Goal: Register for event/course

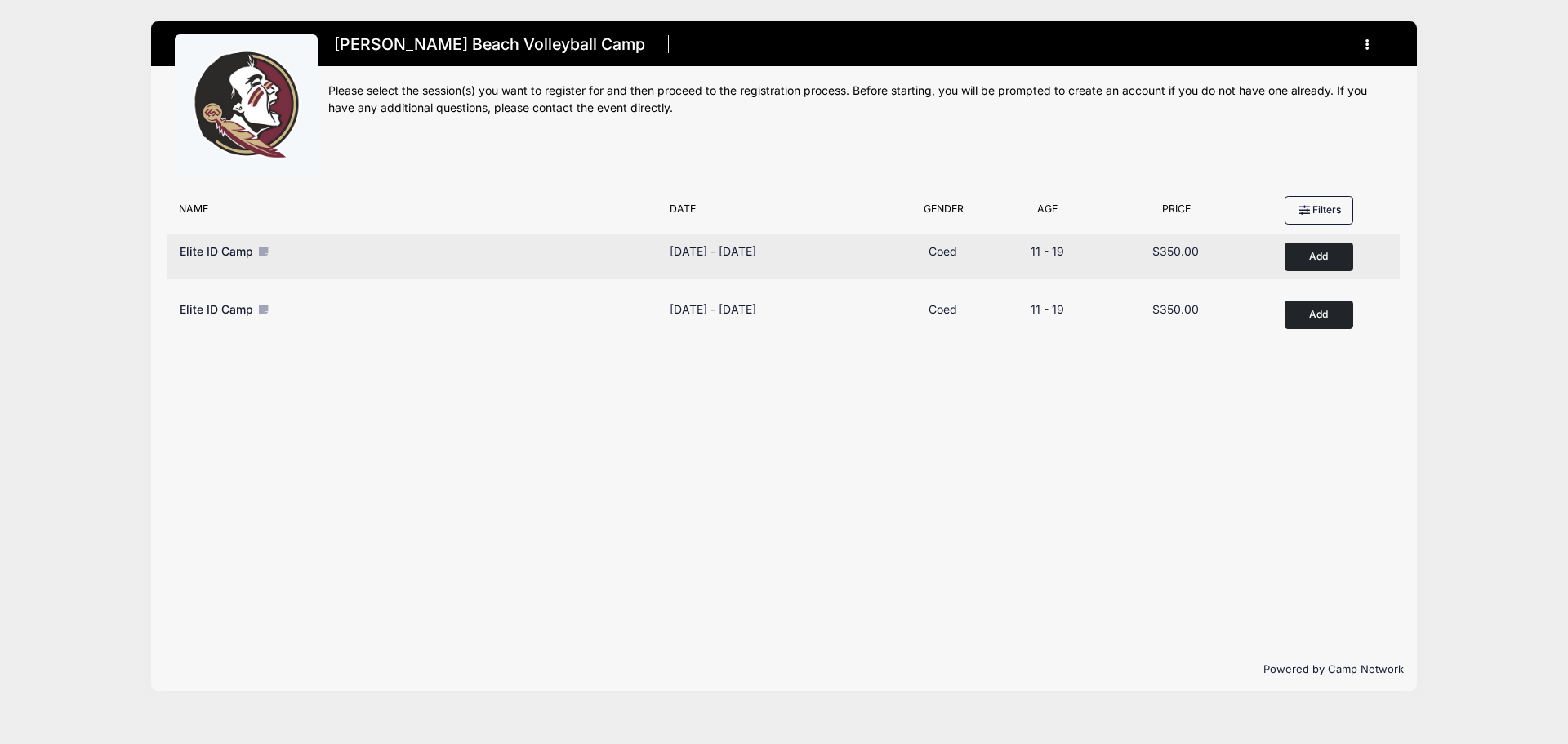
click at [1300, 253] on button "Add to Cart" at bounding box center [1319, 256] width 69 height 28
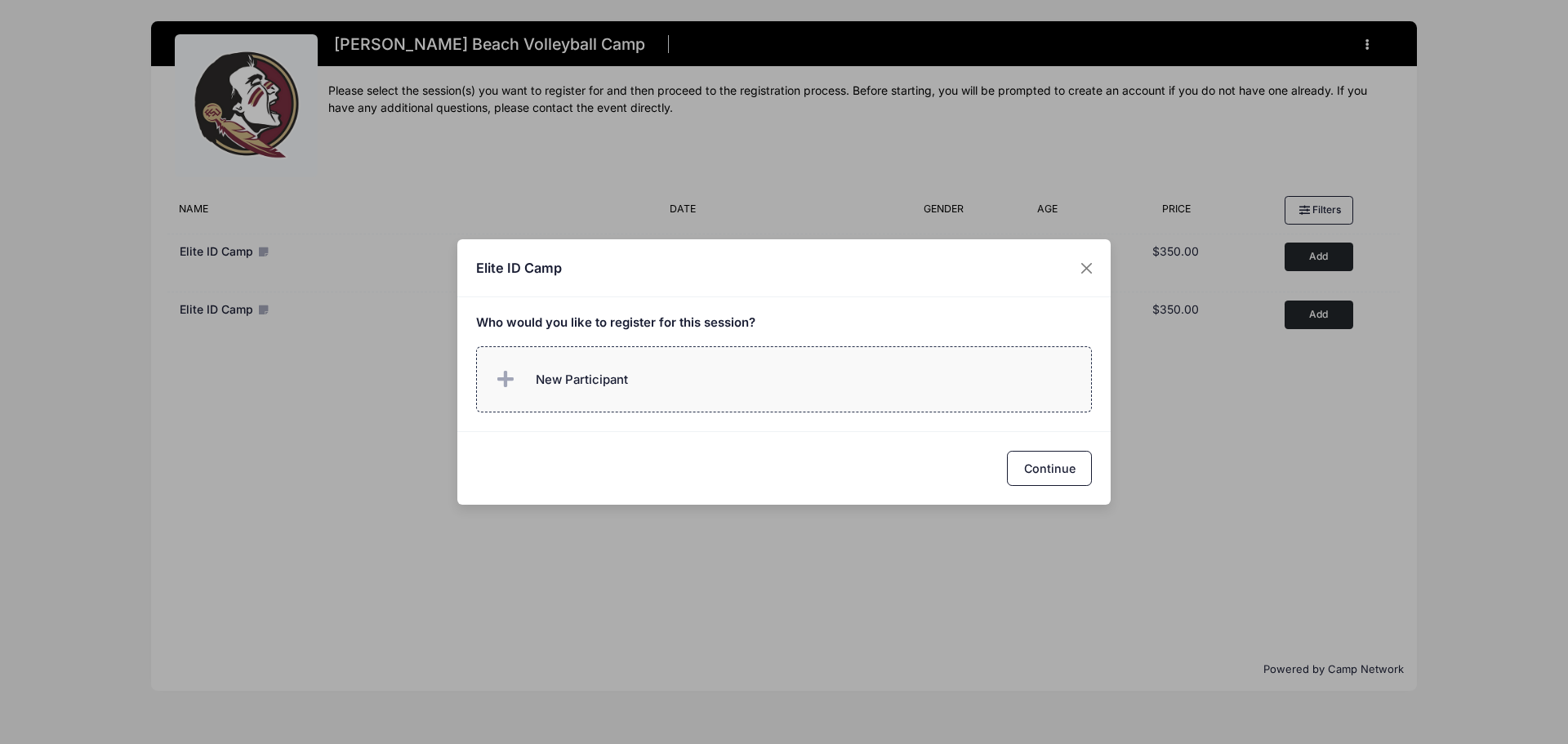
click at [563, 373] on span "New Participant" at bounding box center [581, 380] width 92 height 18
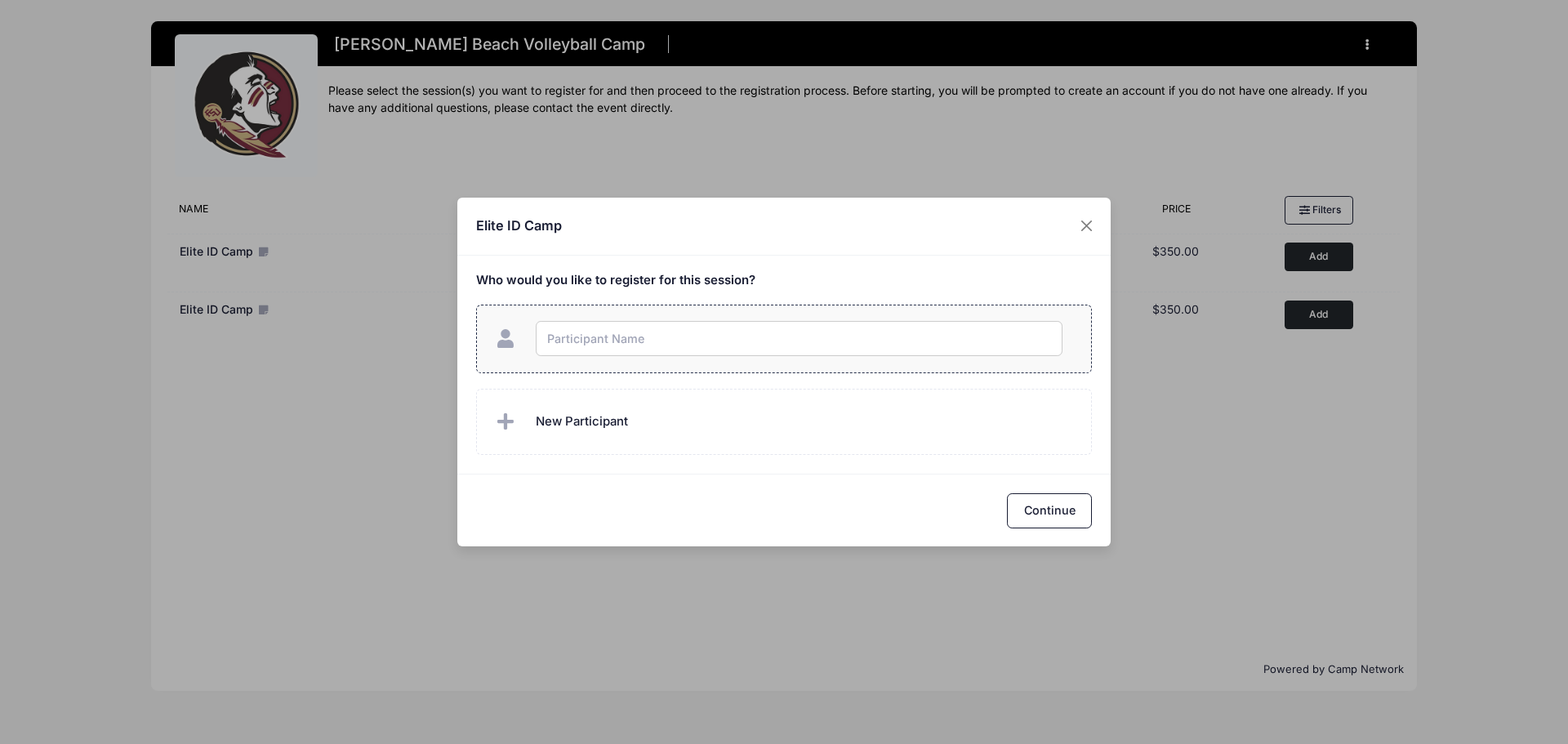
click at [602, 332] on input "text" at bounding box center [799, 338] width 526 height 35
type input "Emma Abernathy"
checkbox input "true"
click at [1046, 508] on button "Continue" at bounding box center [1049, 511] width 85 height 35
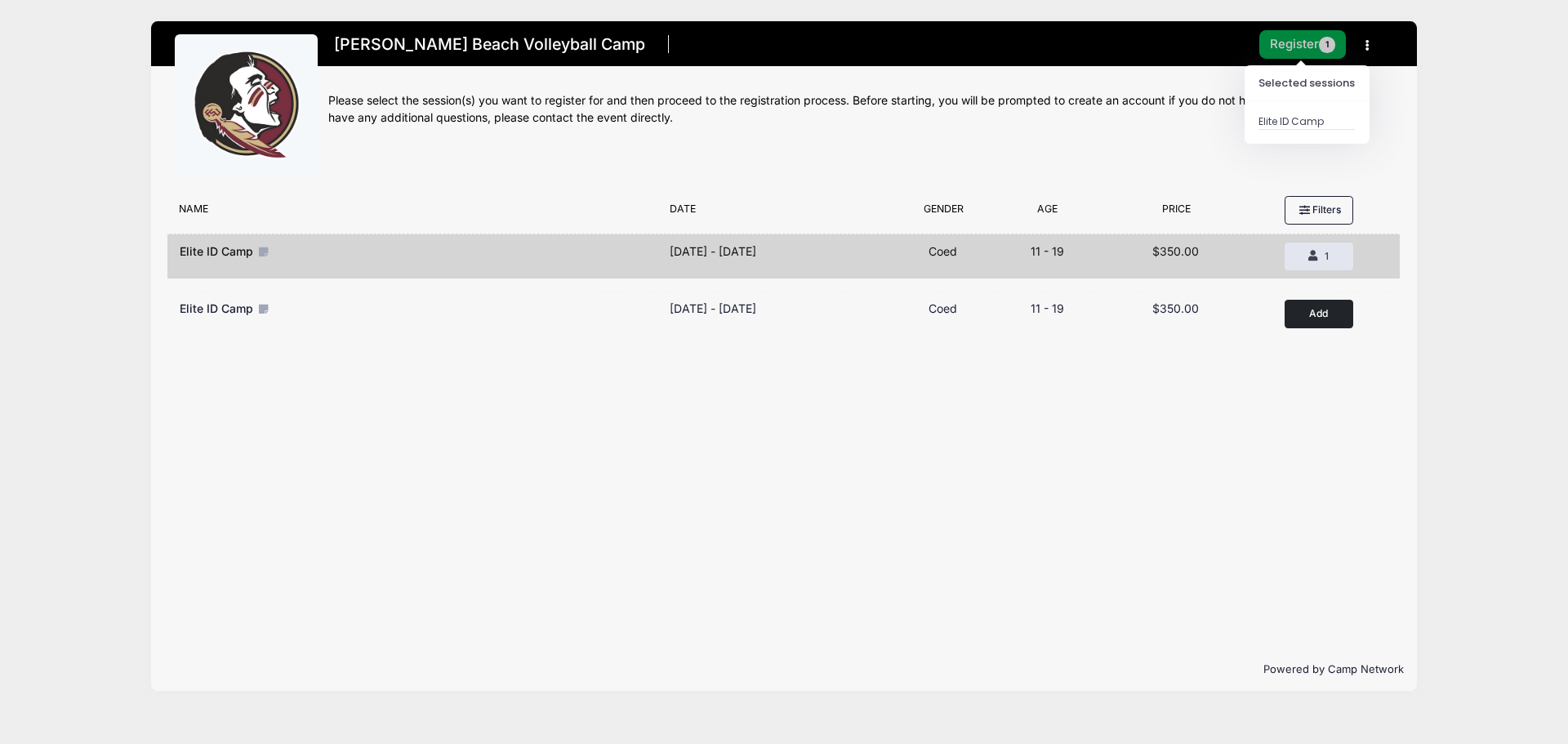
click at [1289, 50] on button "Register 1" at bounding box center [1302, 44] width 87 height 28
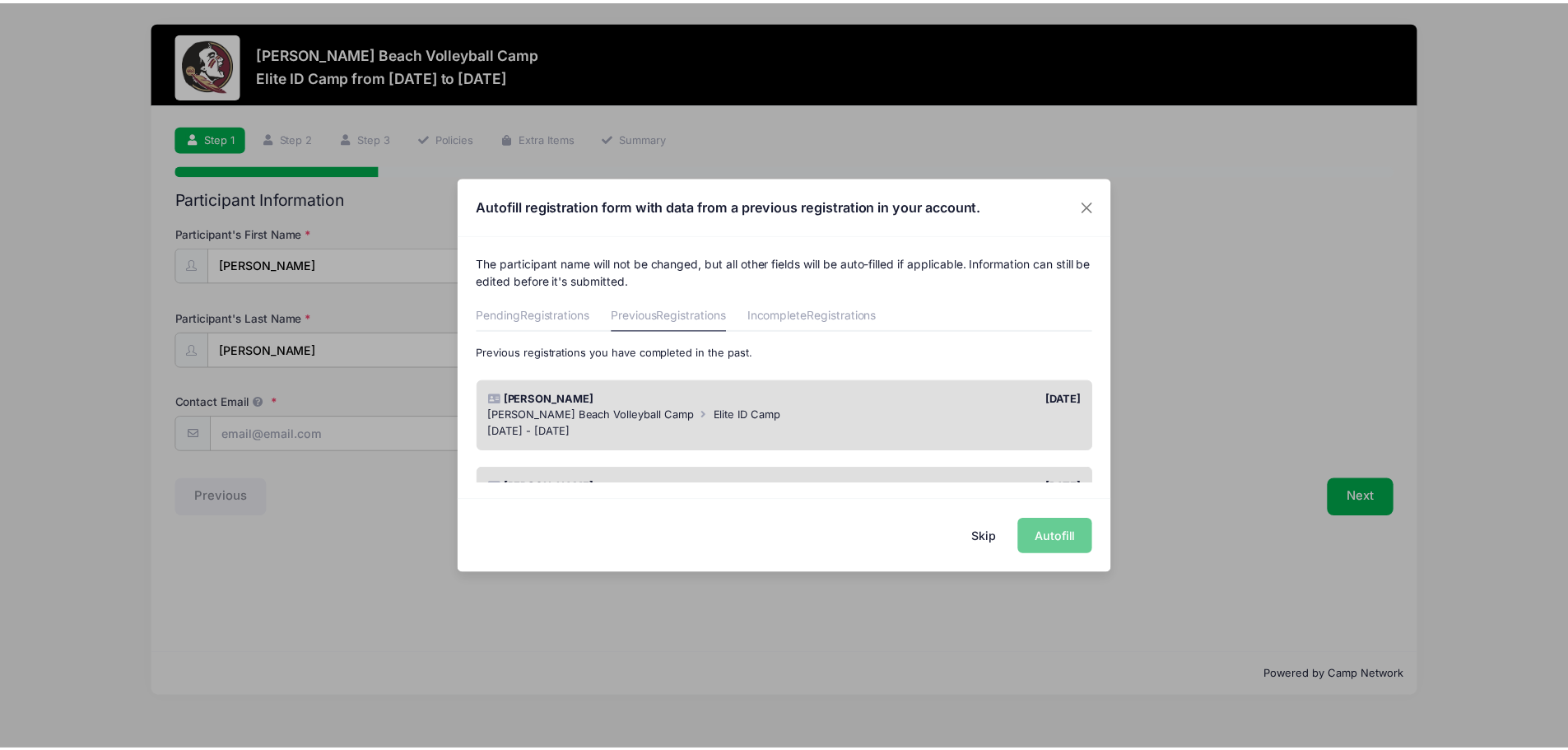
scroll to position [82, 0]
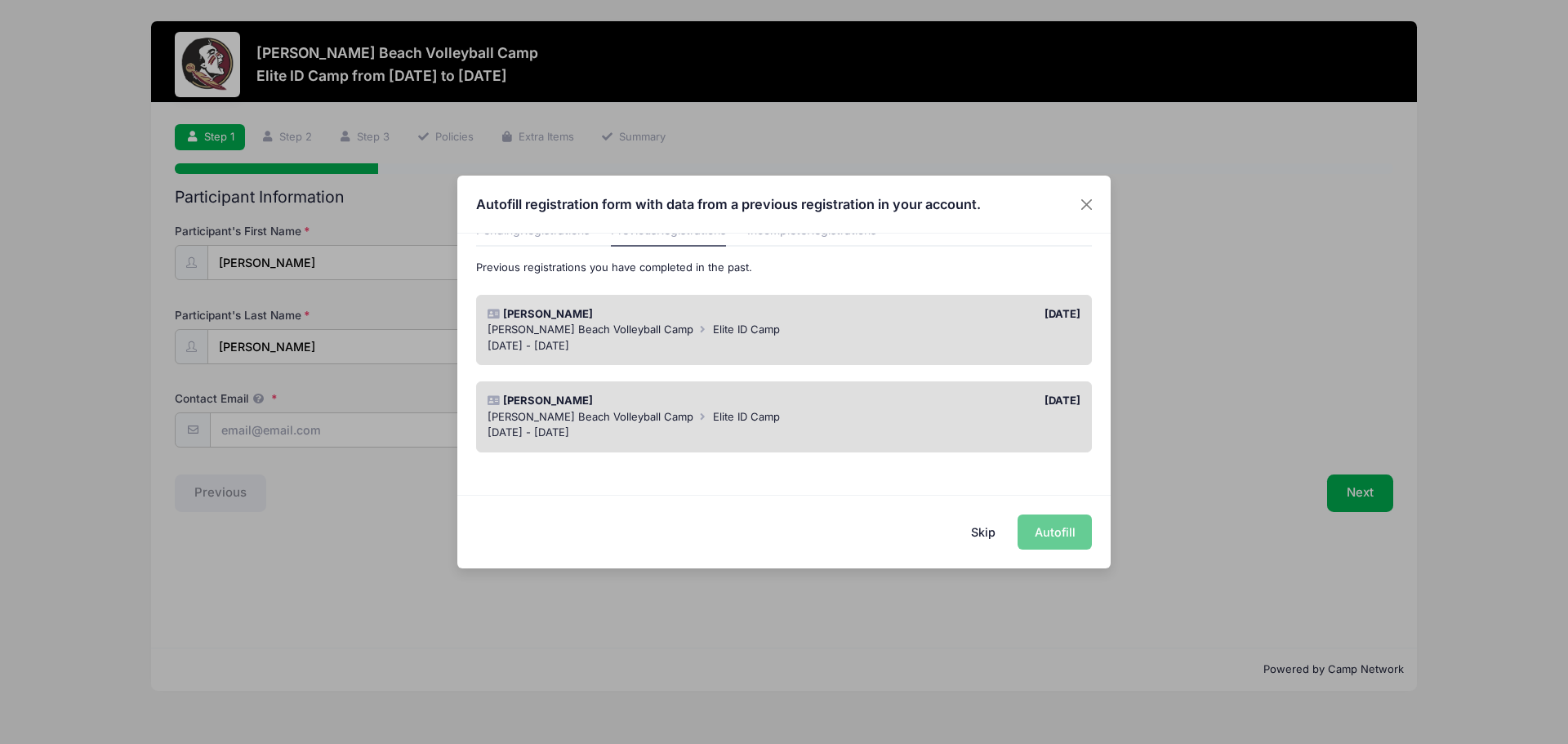
click at [875, 330] on div "[PERSON_NAME] Beach Volleyball Camp Elite ID Camp" at bounding box center [785, 330] width 594 height 16
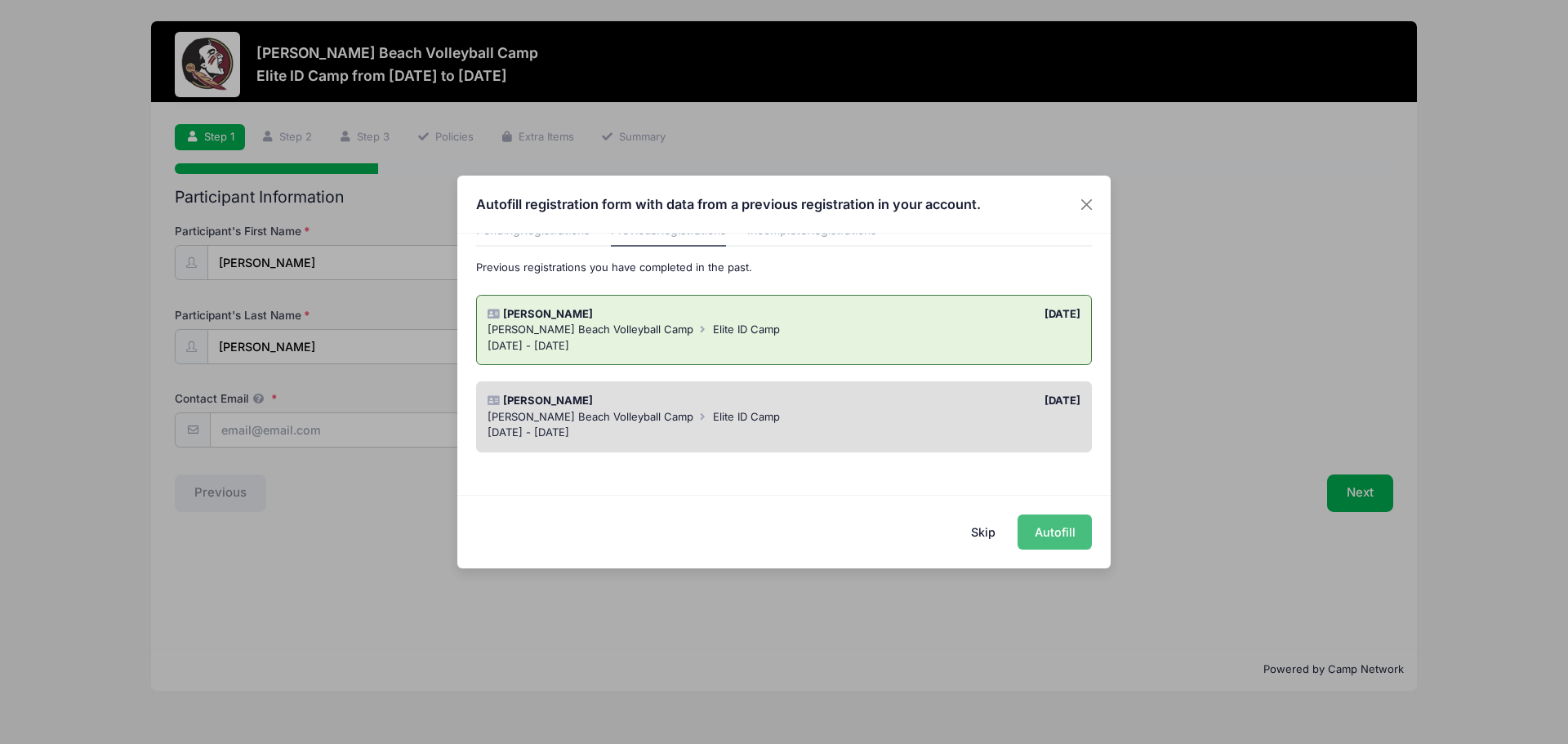
click at [1059, 526] on button "Autofill" at bounding box center [1054, 532] width 74 height 35
type input "[EMAIL_ADDRESS][DOMAIN_NAME]"
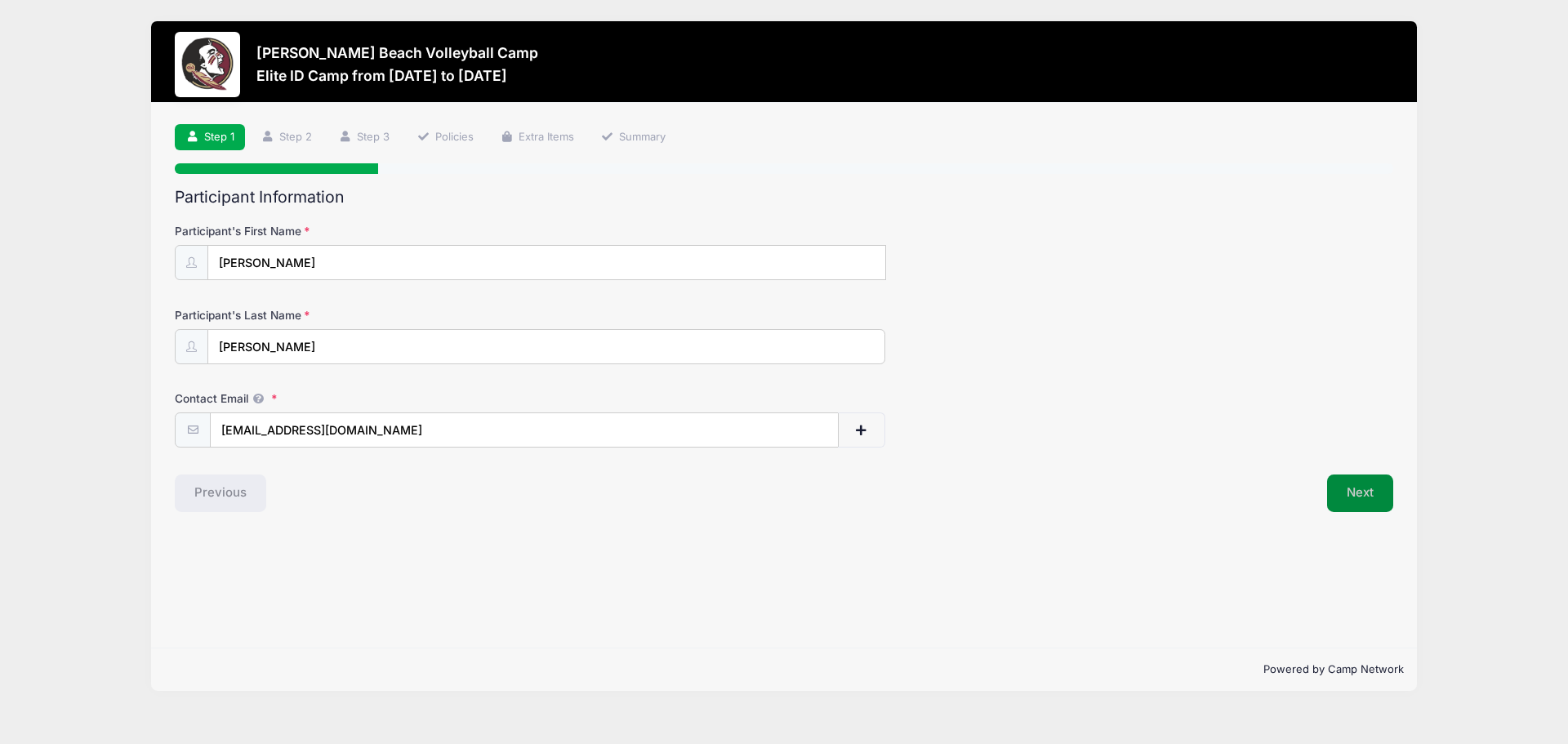
click at [1348, 486] on button "Next" at bounding box center [1360, 493] width 66 height 37
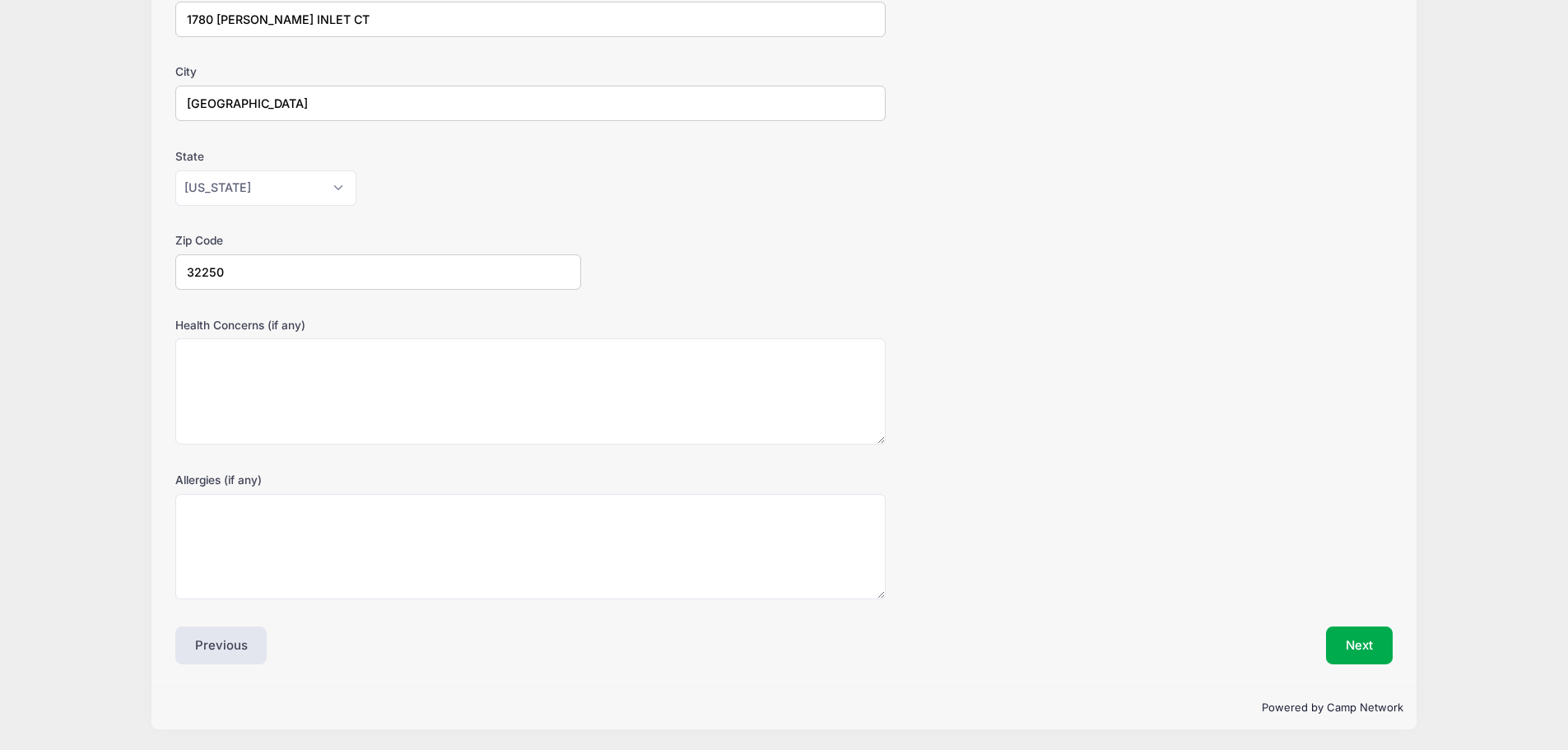
scroll to position [331, 0]
click at [1360, 639] on button "Next" at bounding box center [1360, 644] width 66 height 38
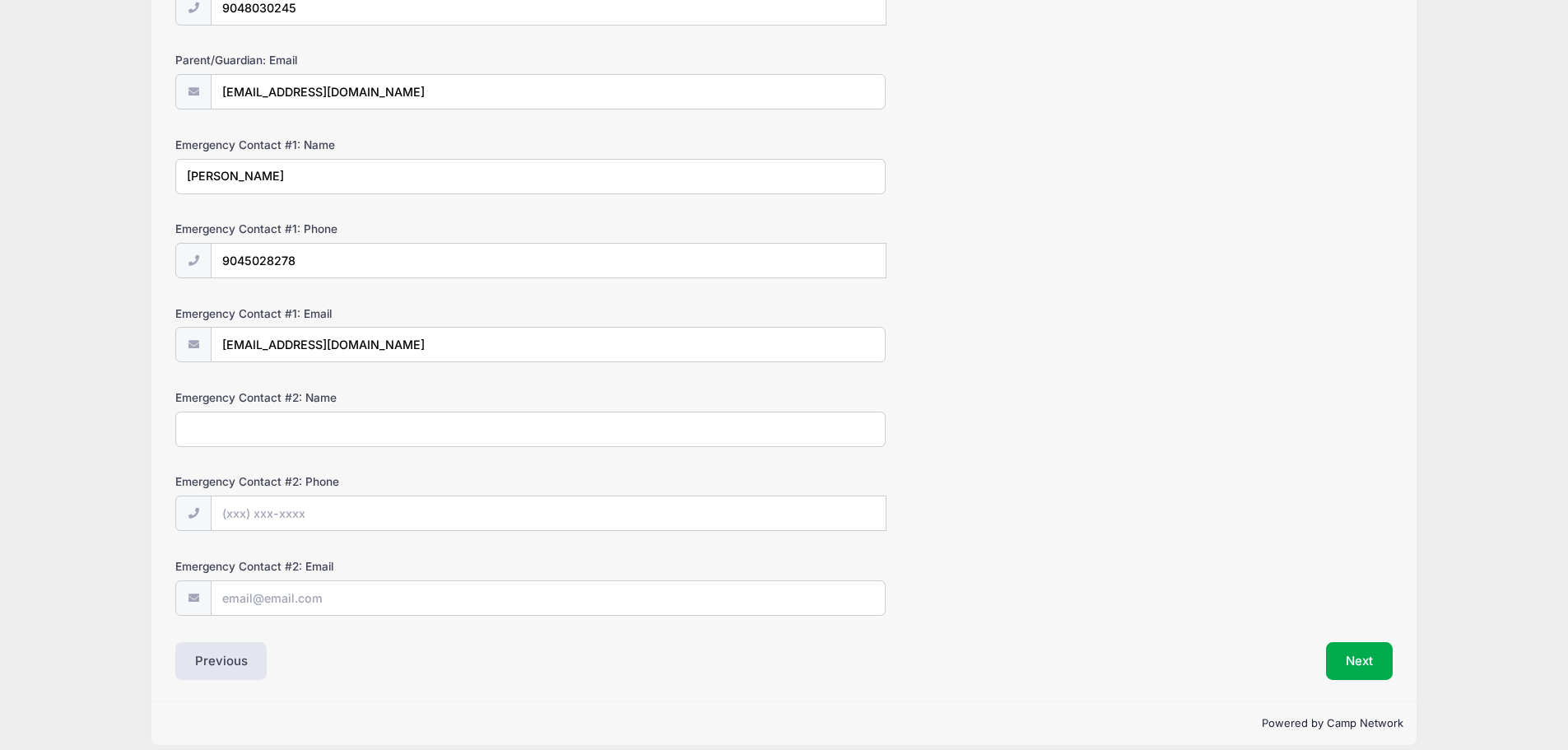
scroll to position [358, 0]
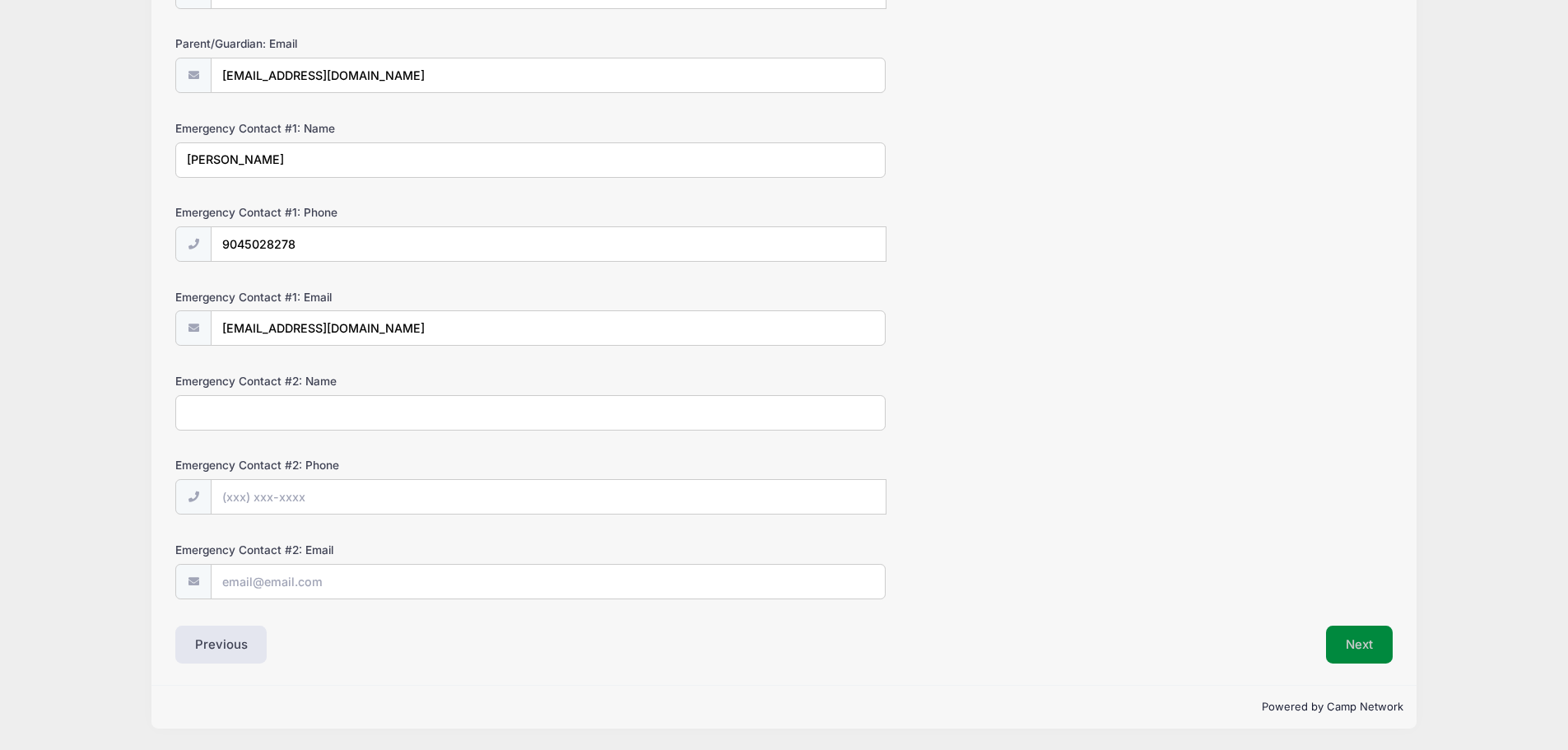
click at [1346, 645] on button "Next" at bounding box center [1360, 644] width 66 height 38
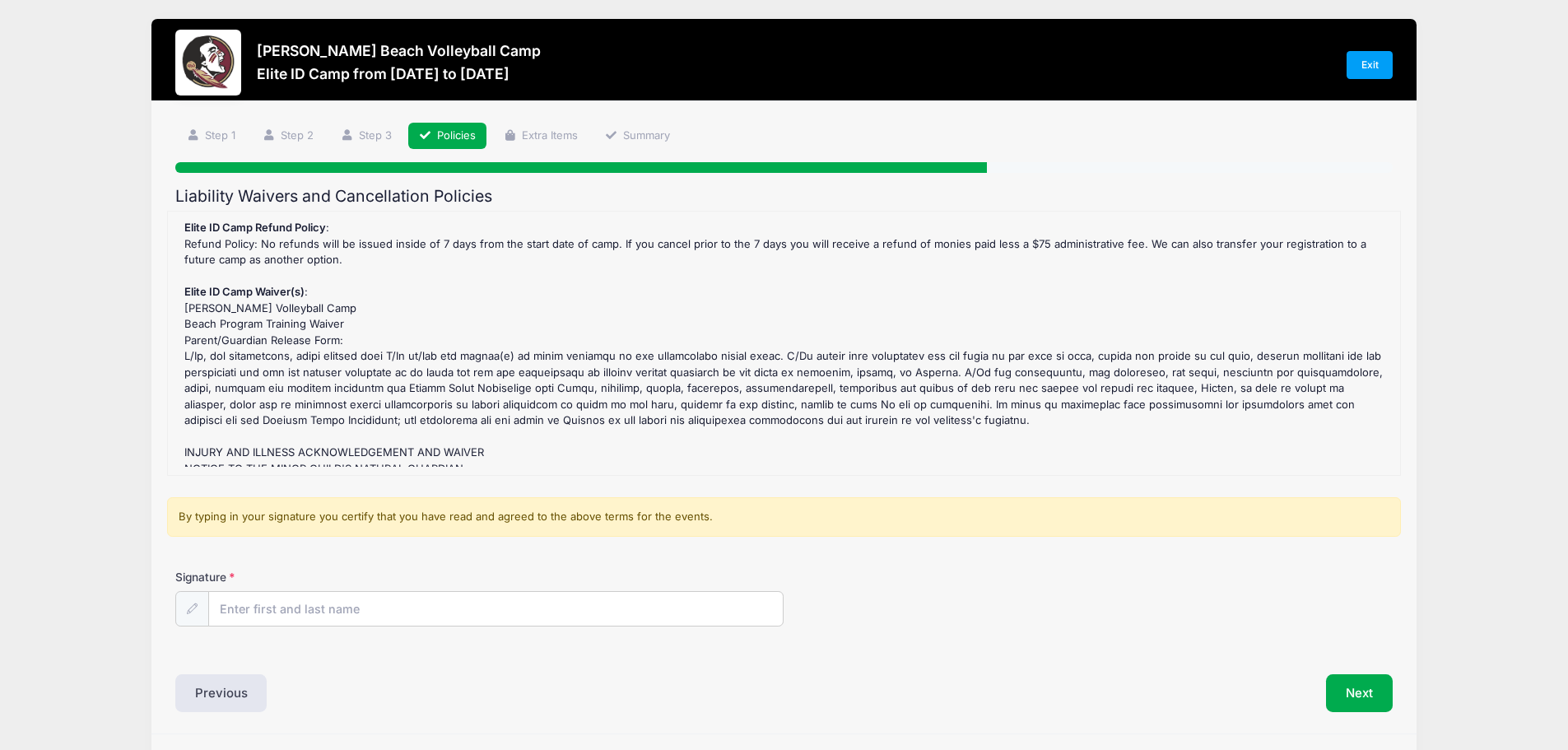
scroll to position [0, 0]
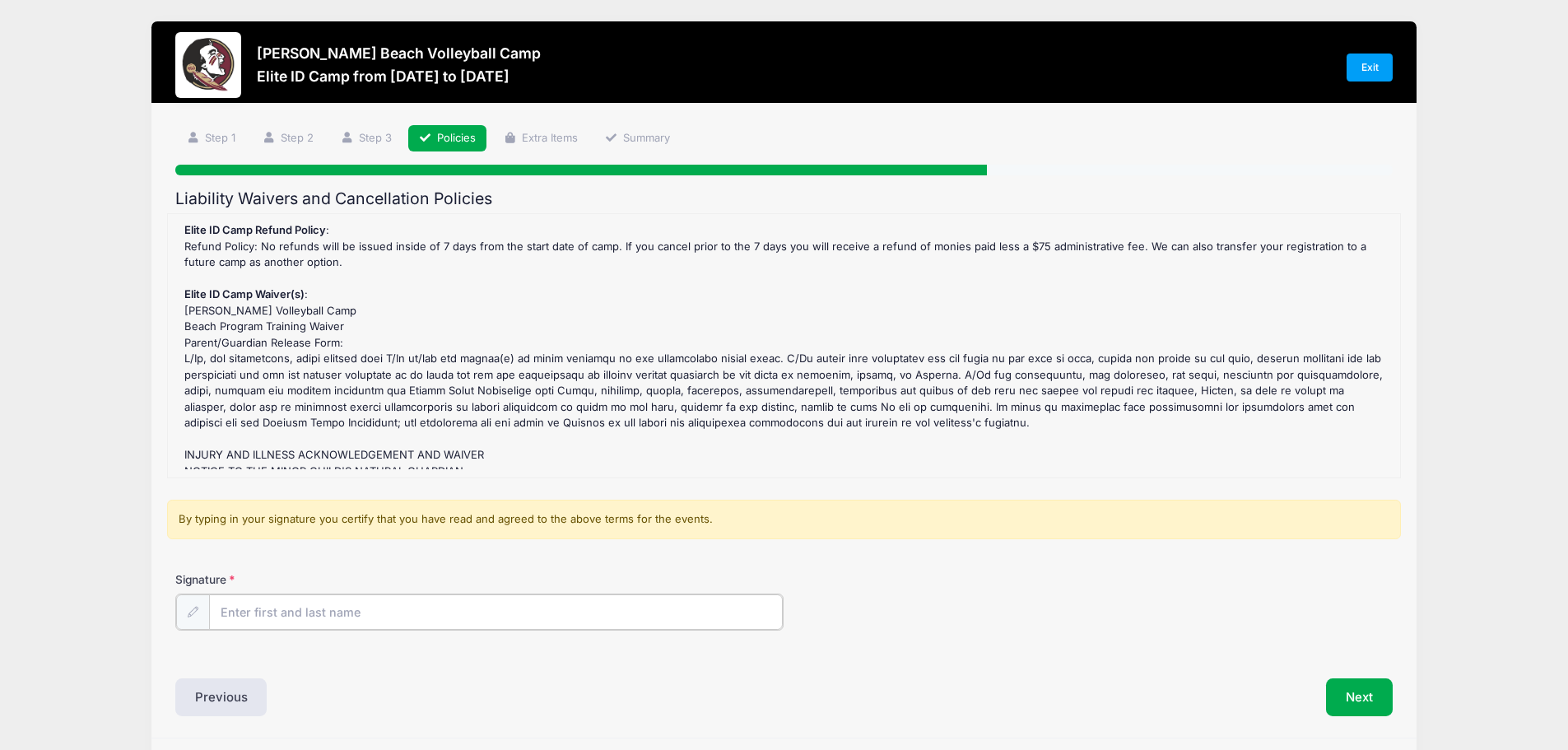
click at [337, 609] on input "Signature" at bounding box center [497, 612] width 575 height 35
type input "[PERSON_NAME]"
drag, startPoint x: 191, startPoint y: 615, endPoint x: 262, endPoint y: 568, distance: 85.1
click at [196, 611] on icon at bounding box center [193, 612] width 11 height 11
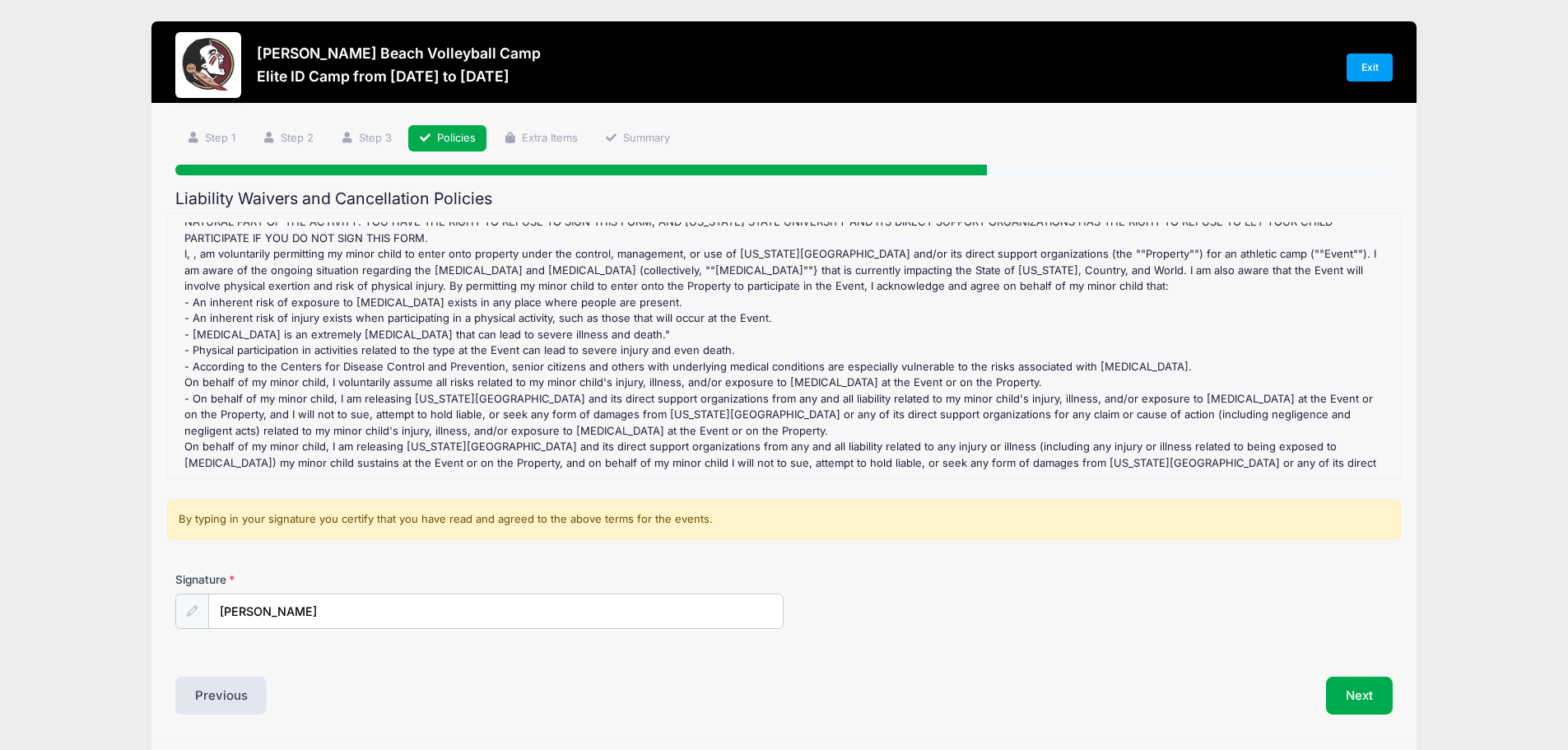
scroll to position [363, 0]
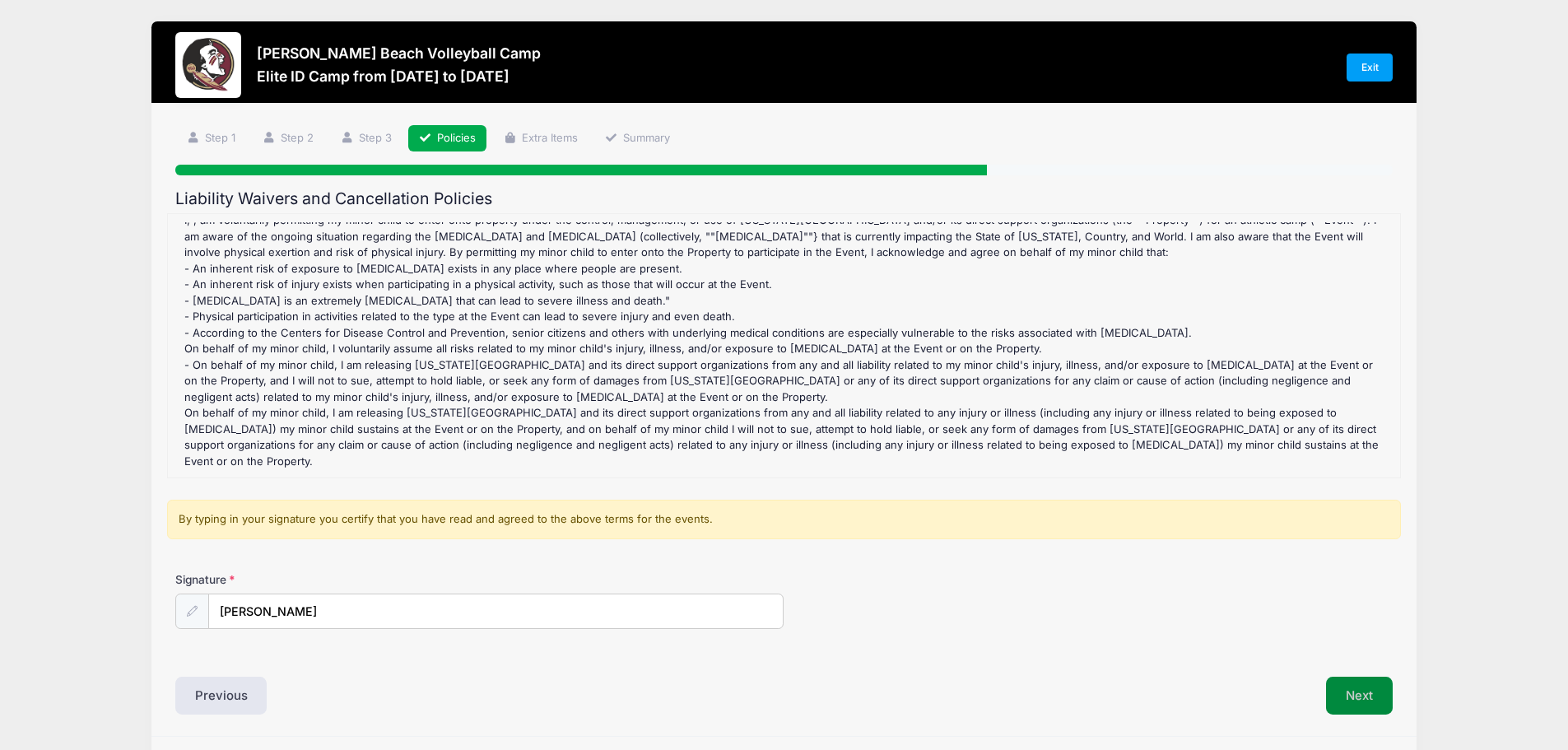
click at [1366, 690] on button "Next" at bounding box center [1360, 696] width 66 height 38
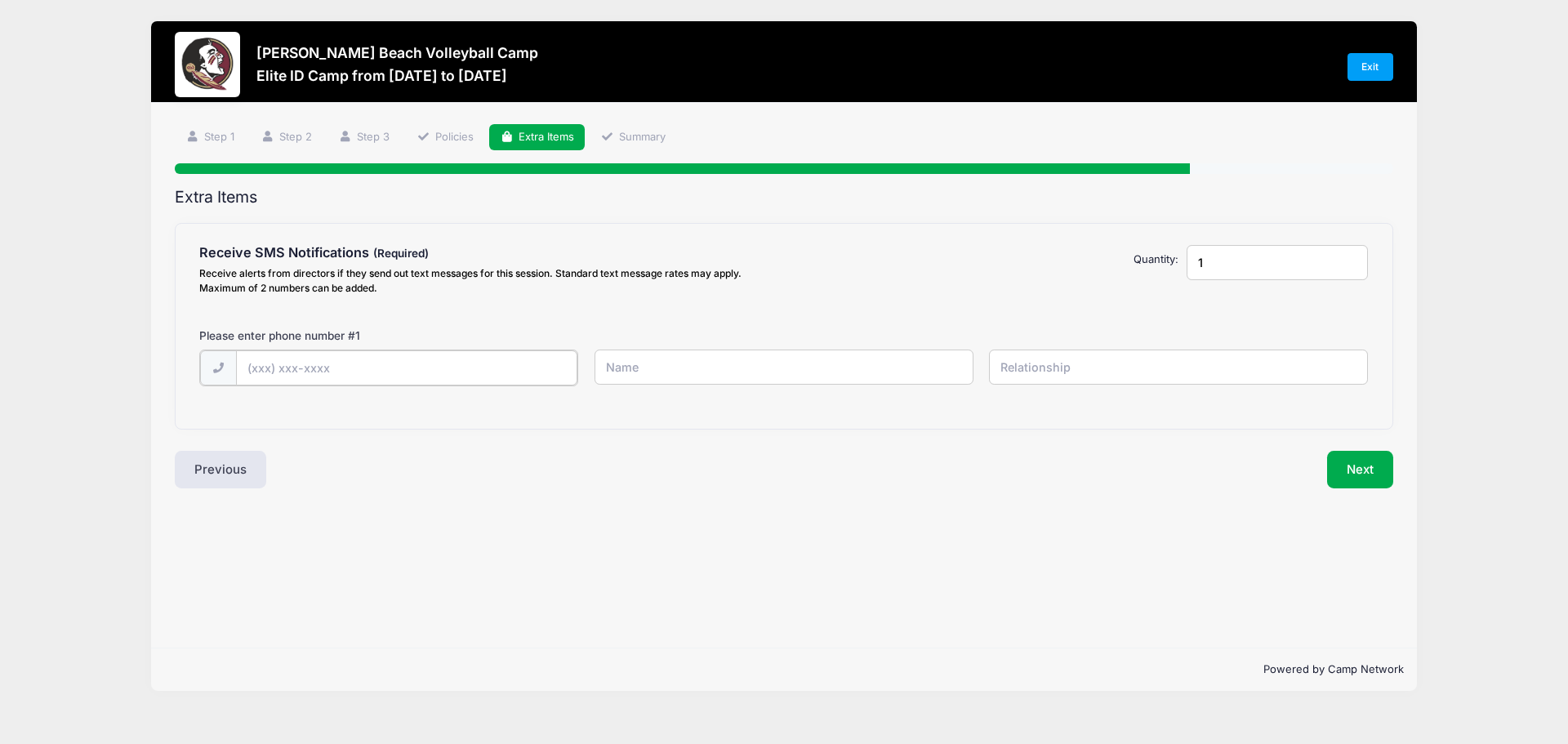
click at [0, 0] on input "text" at bounding box center [0, 0] width 0 height 0
type input "[PHONE_NUMBER]"
click at [0, 0] on input "text" at bounding box center [0, 0] width 0 height 0
type input "[PERSON_NAME]"
click at [0, 0] on input "text" at bounding box center [0, 0] width 0 height 0
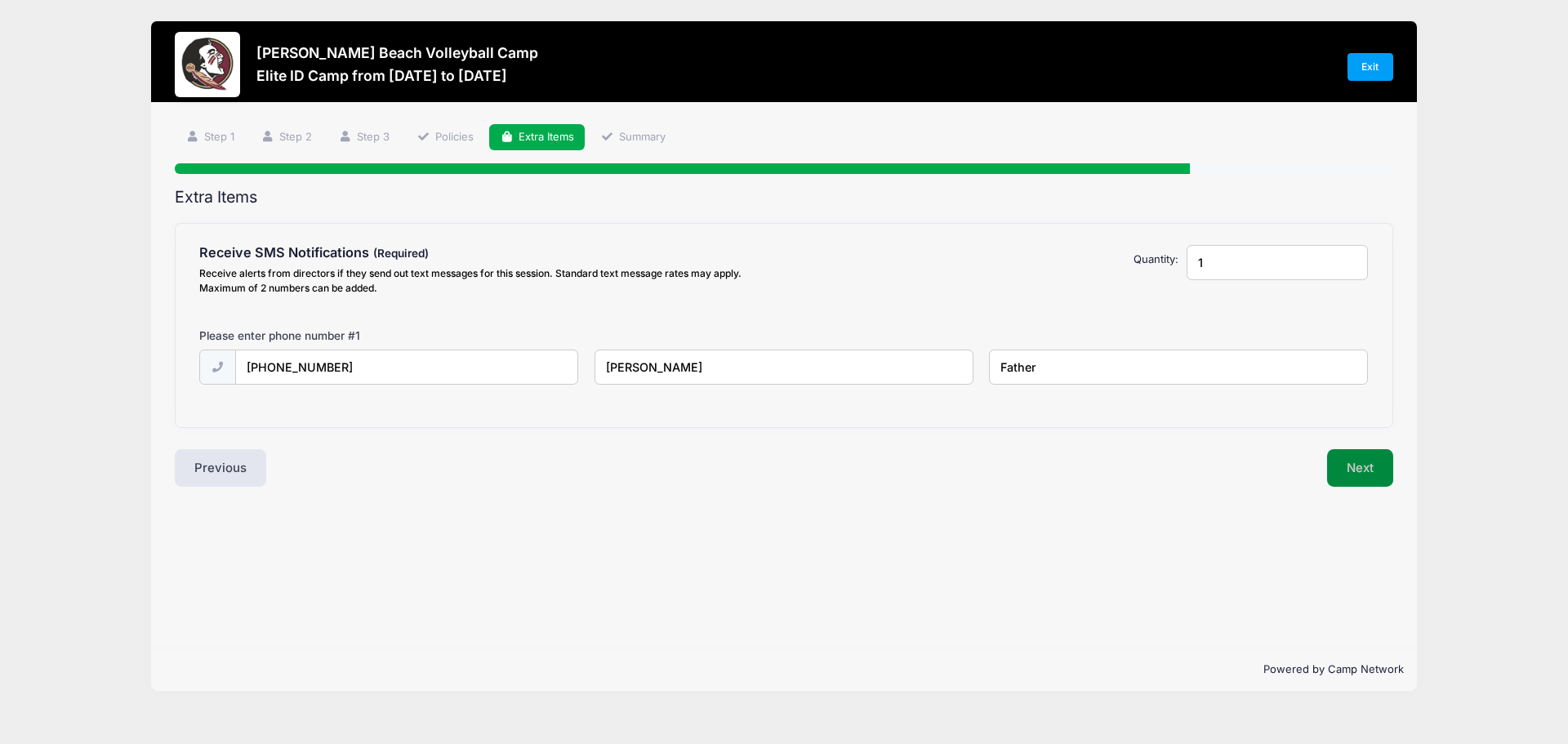
type input "Father"
click at [1354, 465] on button "Next" at bounding box center [1360, 468] width 66 height 37
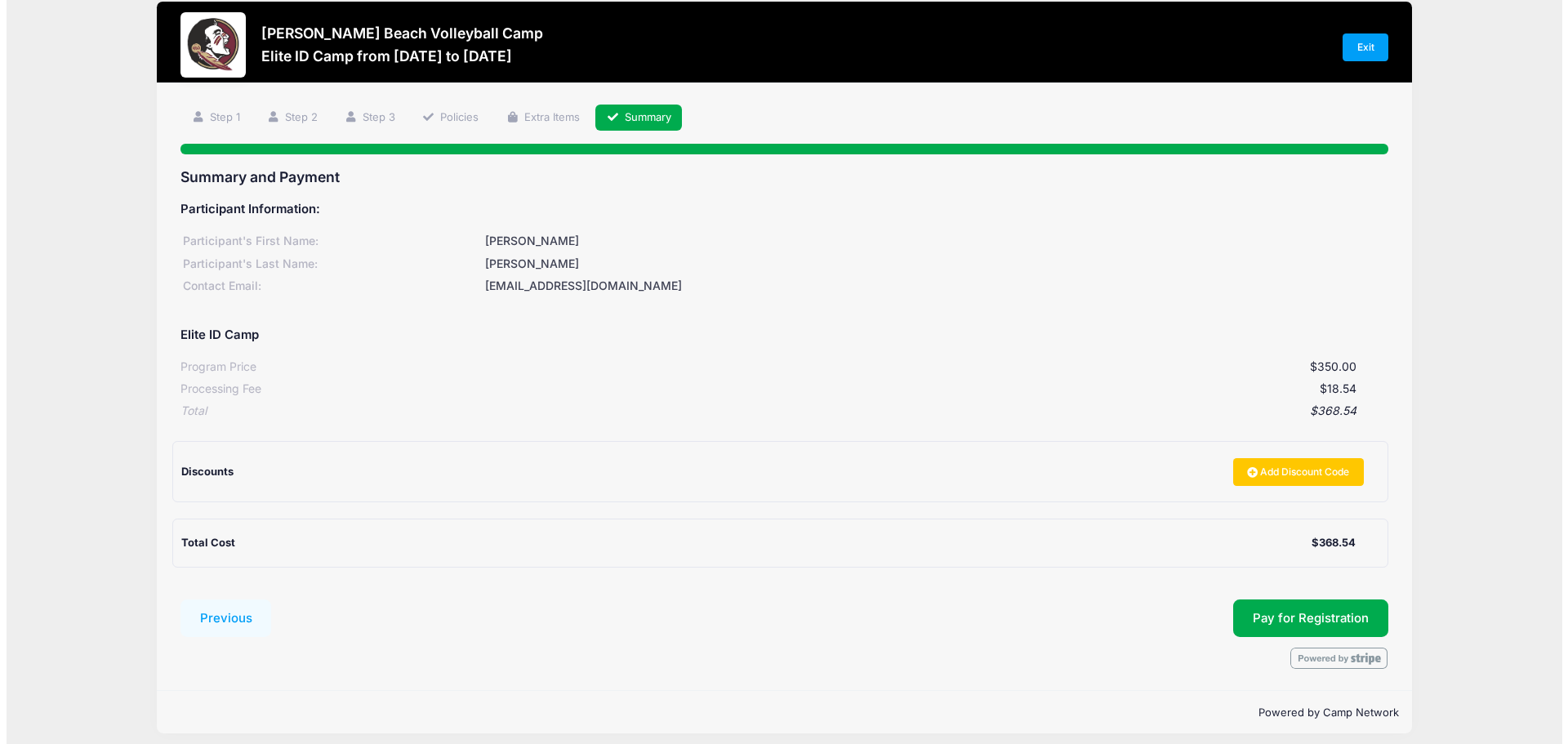
scroll to position [30, 0]
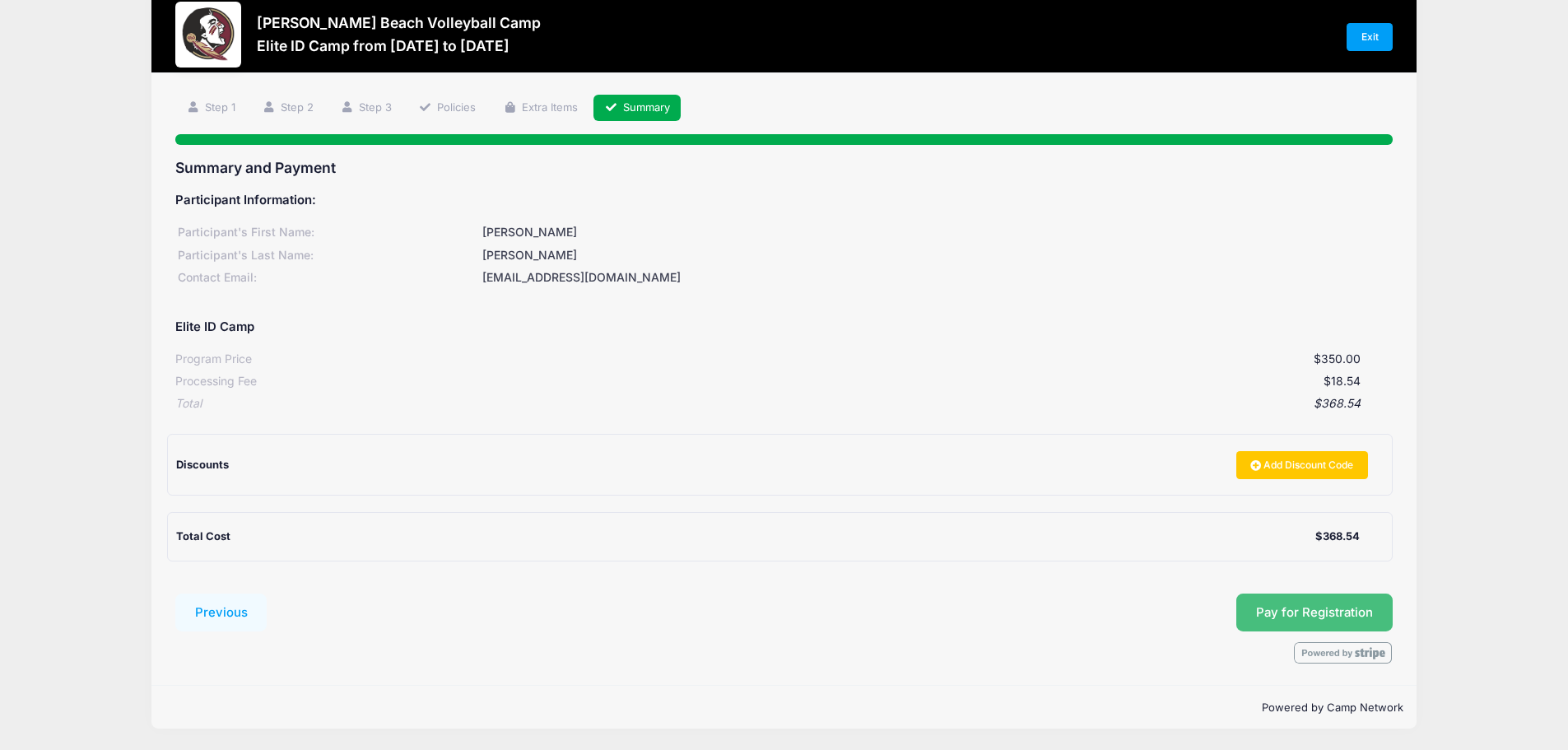
click at [1317, 608] on span "Pay for Registration" at bounding box center [1315, 613] width 117 height 15
